Goal: Information Seeking & Learning: Learn about a topic

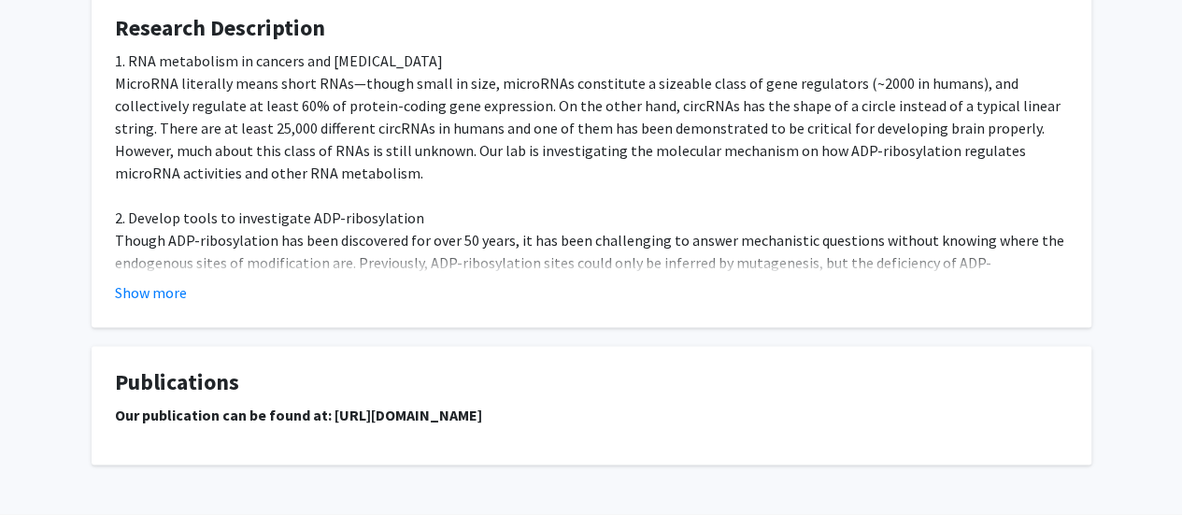
scroll to position [1383, 0]
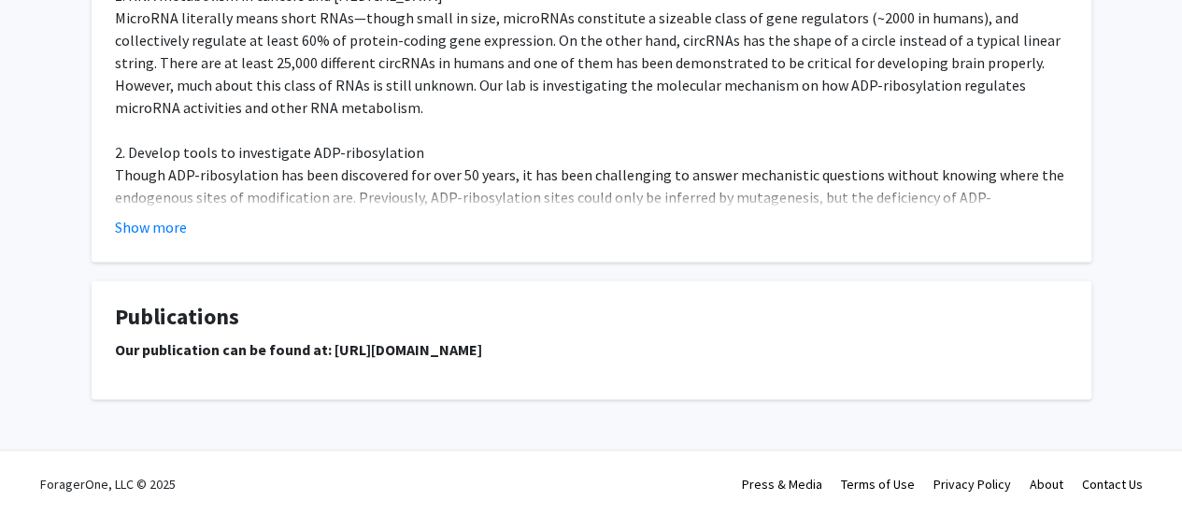
drag, startPoint x: 822, startPoint y: 355, endPoint x: 325, endPoint y: 367, distance: 496.5
click at [325, 367] on div "Our publication can be found at: [URL][DOMAIN_NAME]" at bounding box center [591, 356] width 953 height 37
click at [920, 292] on fg-card "Publications Our publication can be found at: [URL][DOMAIN_NAME]" at bounding box center [592, 339] width 1000 height 119
click at [152, 231] on button "Show more" at bounding box center [151, 227] width 72 height 22
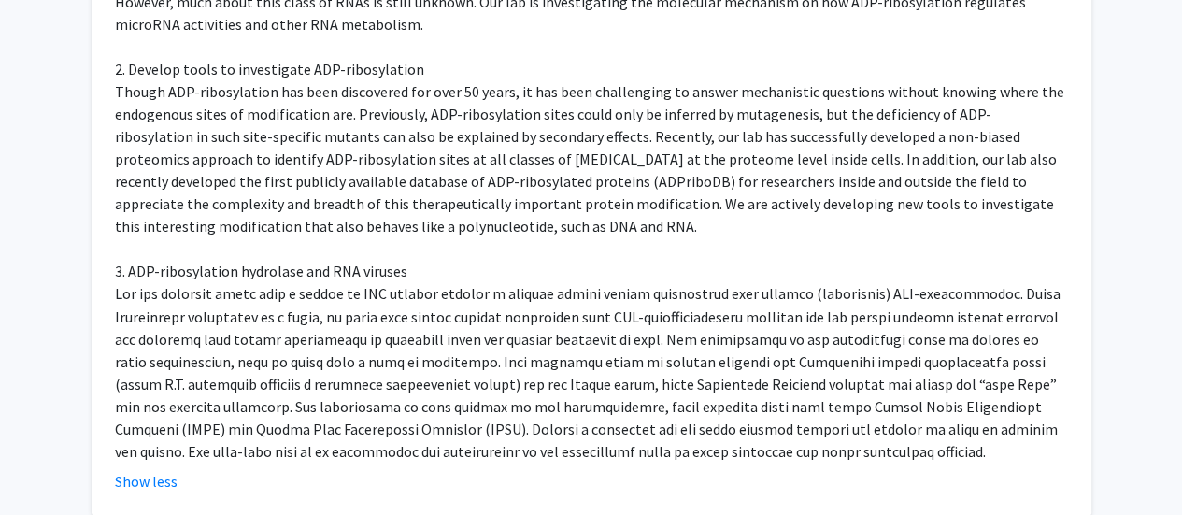
scroll to position [1345, 0]
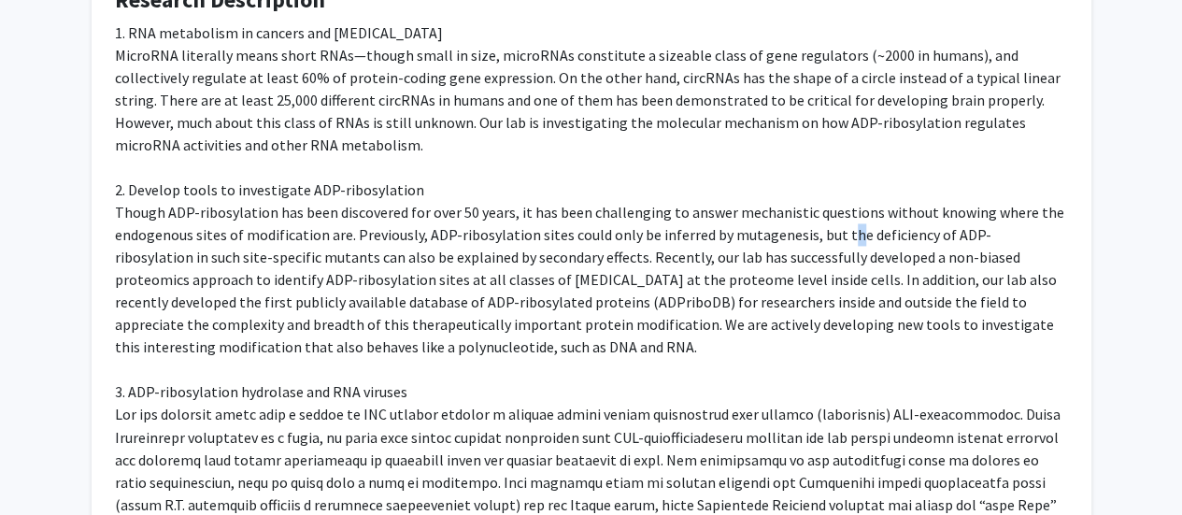
drag, startPoint x: 380, startPoint y: 254, endPoint x: 793, endPoint y: 237, distance: 413.5
click at [793, 237] on div "1. RNA metabolism in cancers and [MEDICAL_DATA] MicroRNA literally means short …" at bounding box center [591, 301] width 953 height 561
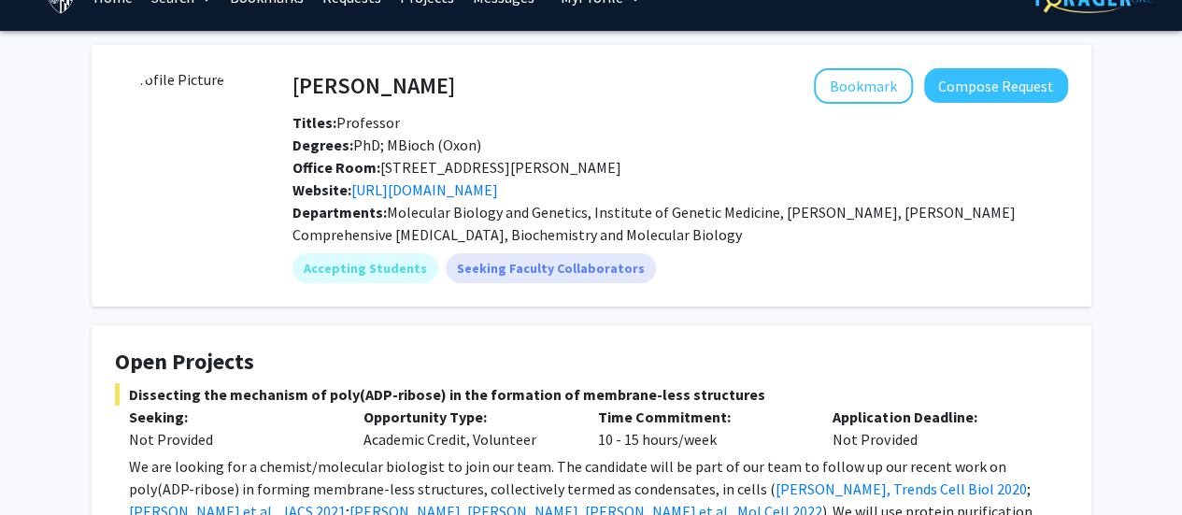
scroll to position [0, 0]
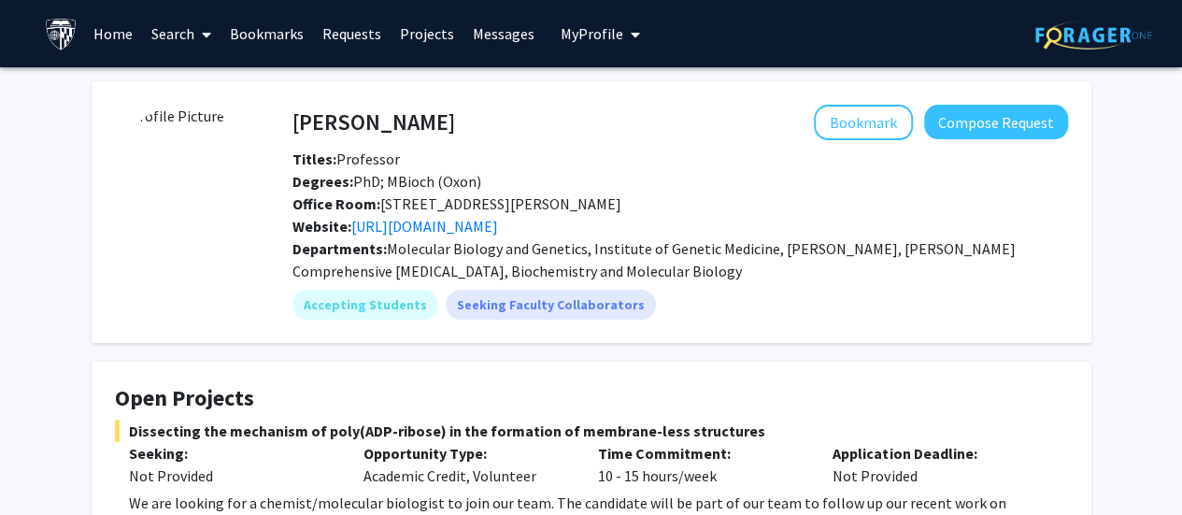
click at [950, 254] on span "Molecular Biology and Genetics, Institute of Genetic Medicine, [PERSON_NAME], […" at bounding box center [655, 259] width 724 height 41
click at [171, 35] on link "Search" at bounding box center [181, 33] width 79 height 65
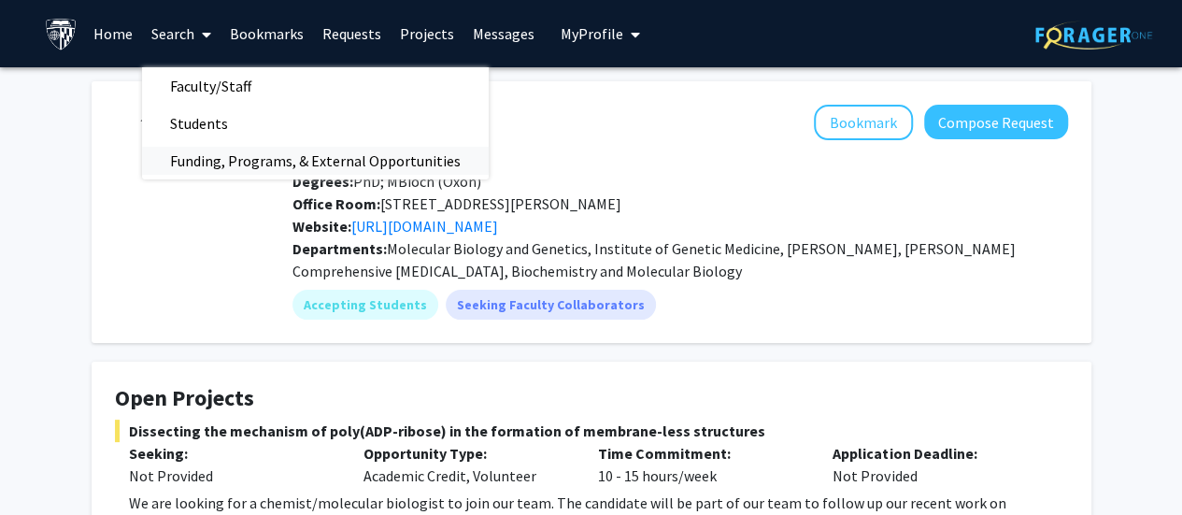
click at [260, 173] on span "Funding, Programs, & External Opportunities" at bounding box center [315, 160] width 347 height 37
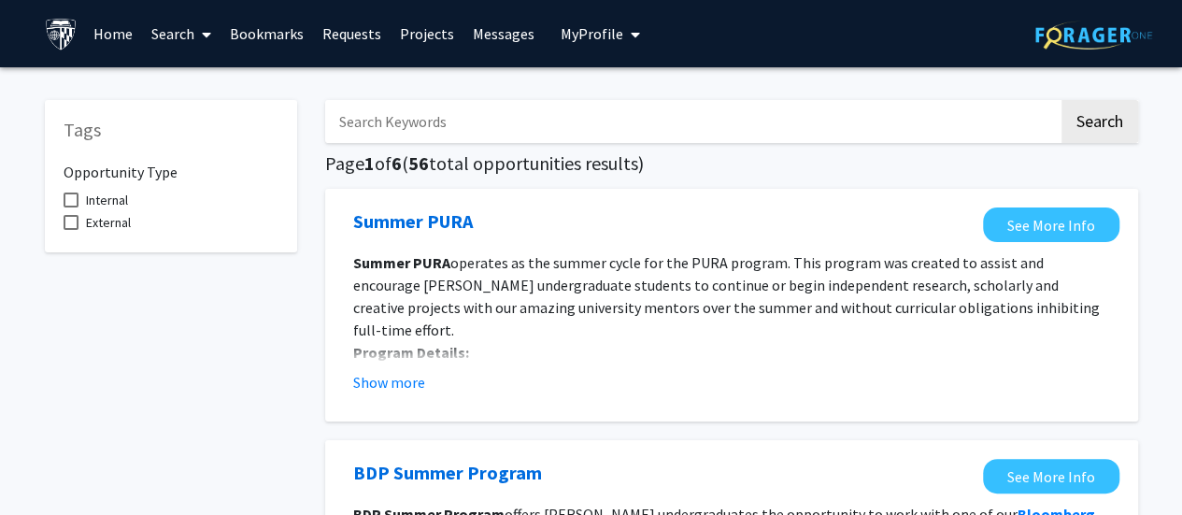
click at [71, 201] on span at bounding box center [71, 200] width 15 height 15
click at [71, 208] on input "Internal" at bounding box center [70, 208] width 1 height 1
checkbox input "true"
click at [70, 222] on span at bounding box center [71, 222] width 15 height 15
click at [70, 230] on input "External" at bounding box center [70, 230] width 1 height 1
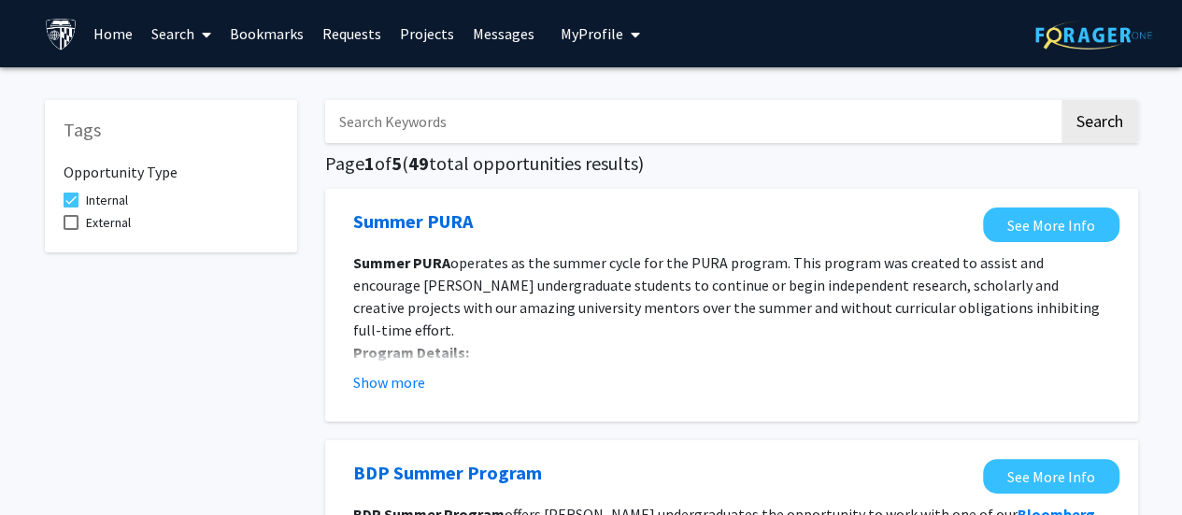
checkbox input "true"
click at [1103, 133] on button "Search" at bounding box center [1100, 121] width 77 height 43
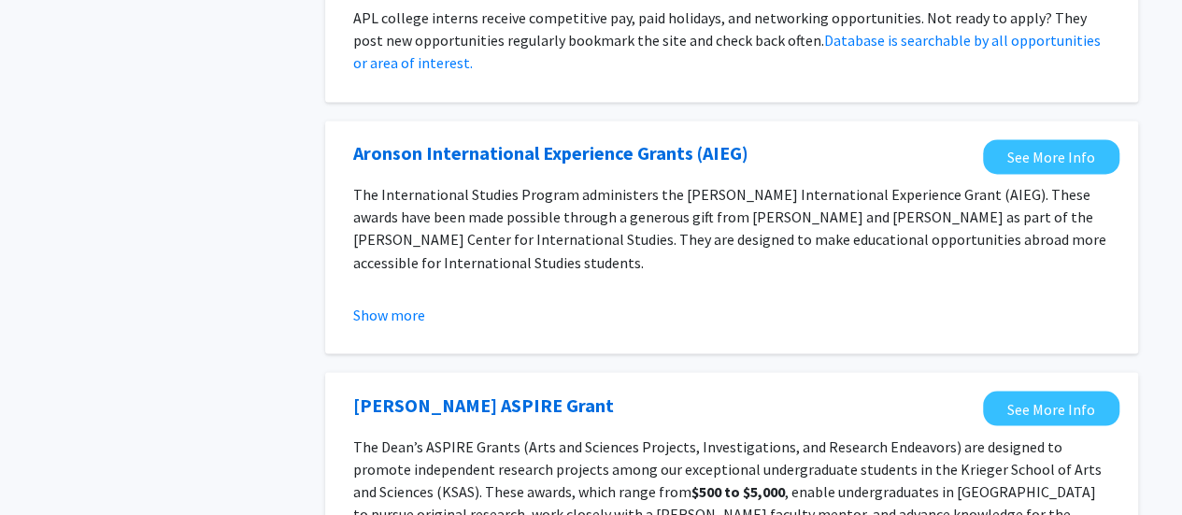
scroll to position [1589, 0]
